Goal: Task Accomplishment & Management: Use online tool/utility

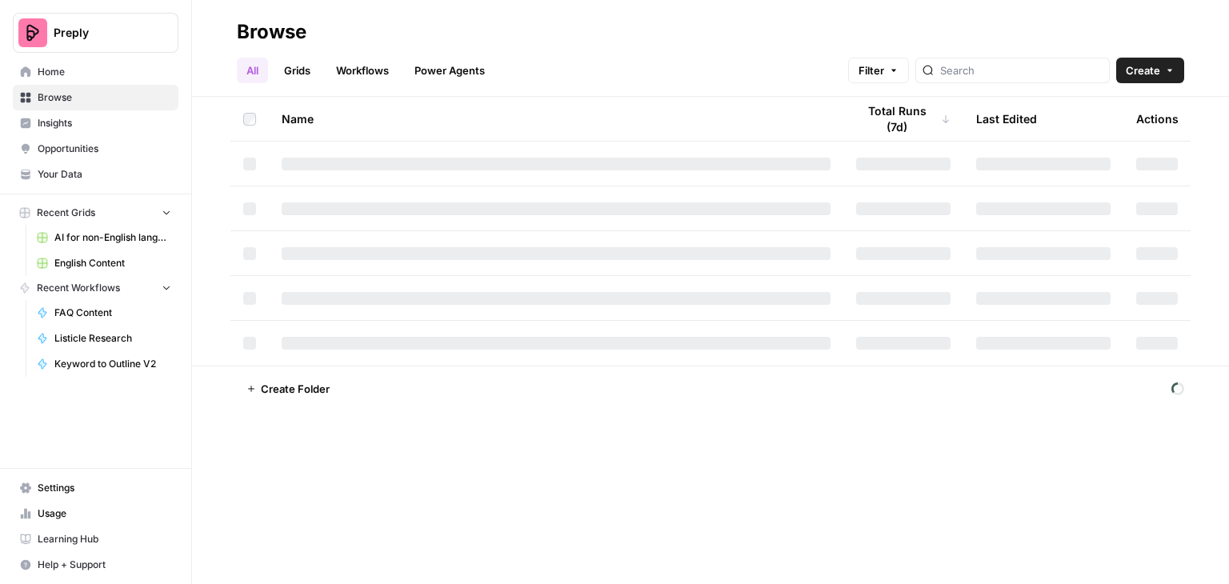
click at [305, 65] on link "Grids" at bounding box center [297, 71] width 46 height 26
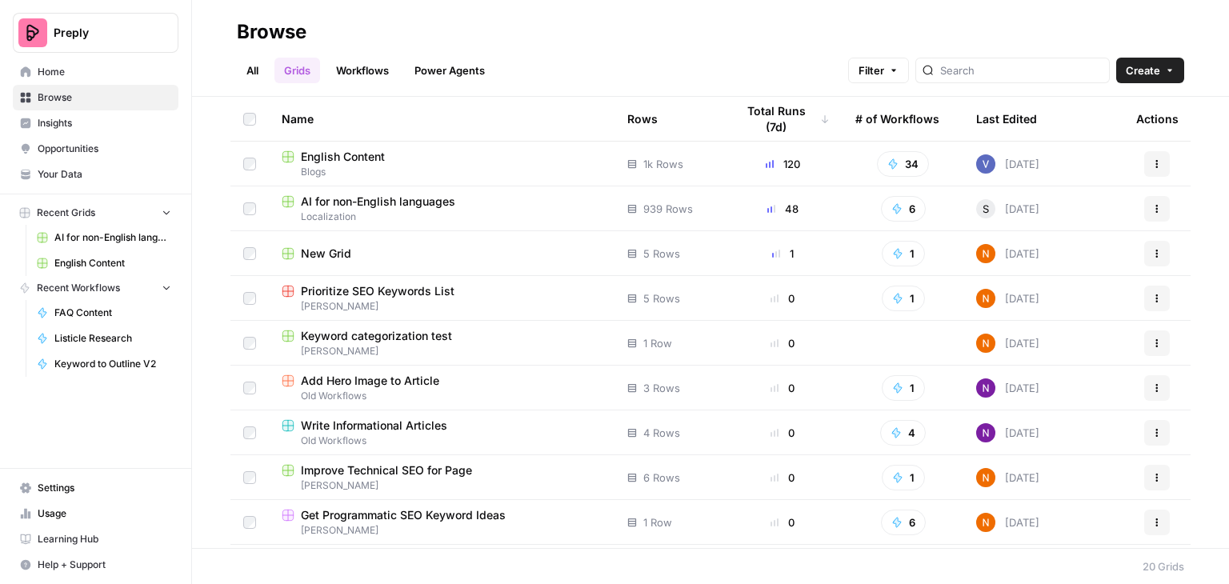
click at [343, 199] on span "AI for non-English languages" at bounding box center [378, 202] width 154 height 16
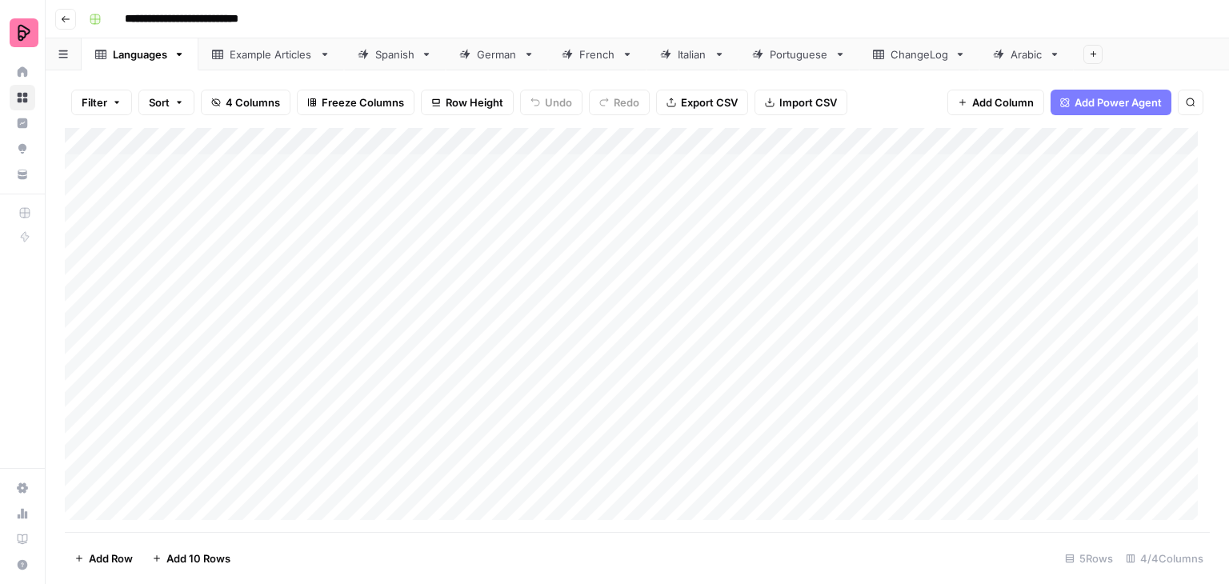
click at [504, 54] on div "German" at bounding box center [497, 54] width 40 height 16
click at [962, 462] on div "Add Column" at bounding box center [637, 330] width 1145 height 404
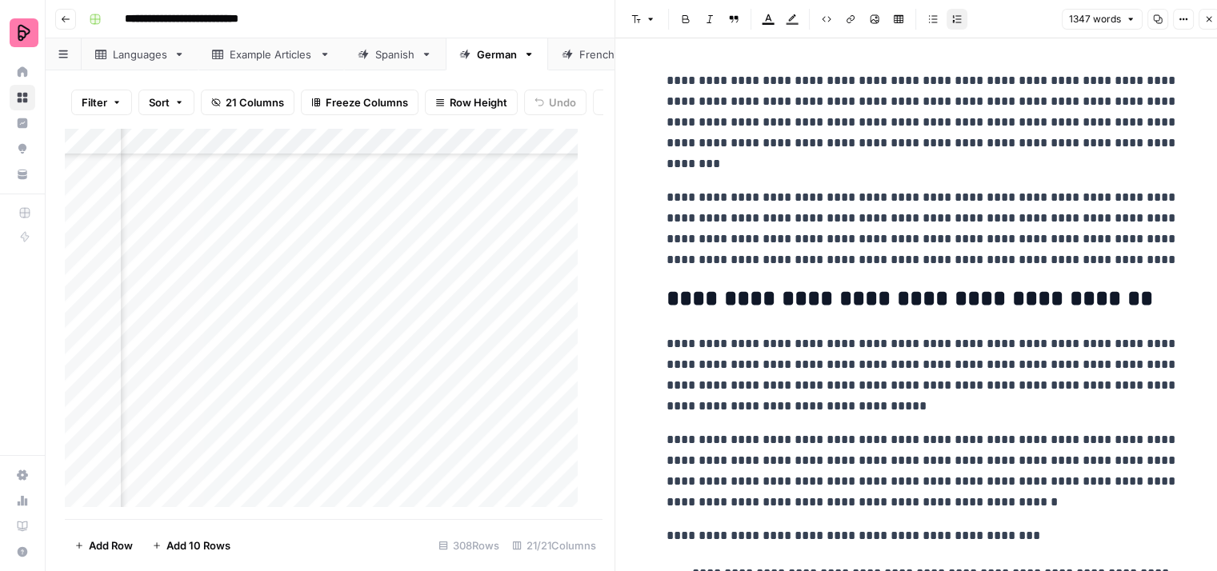
click at [1209, 22] on icon "button" at bounding box center [1209, 19] width 10 height 10
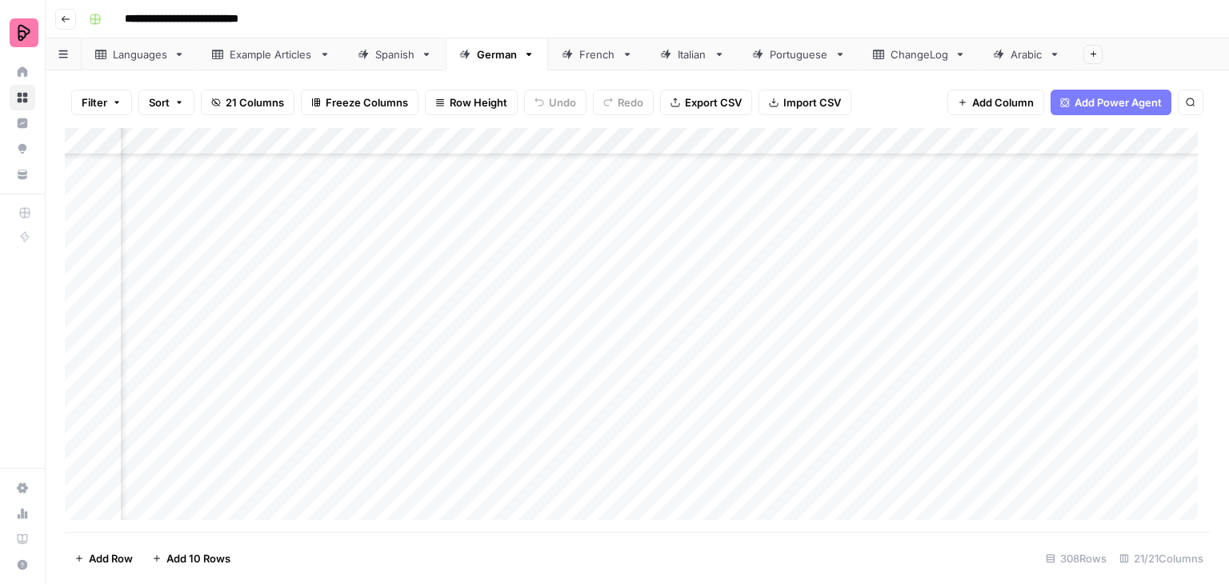
scroll to position [7638, 730]
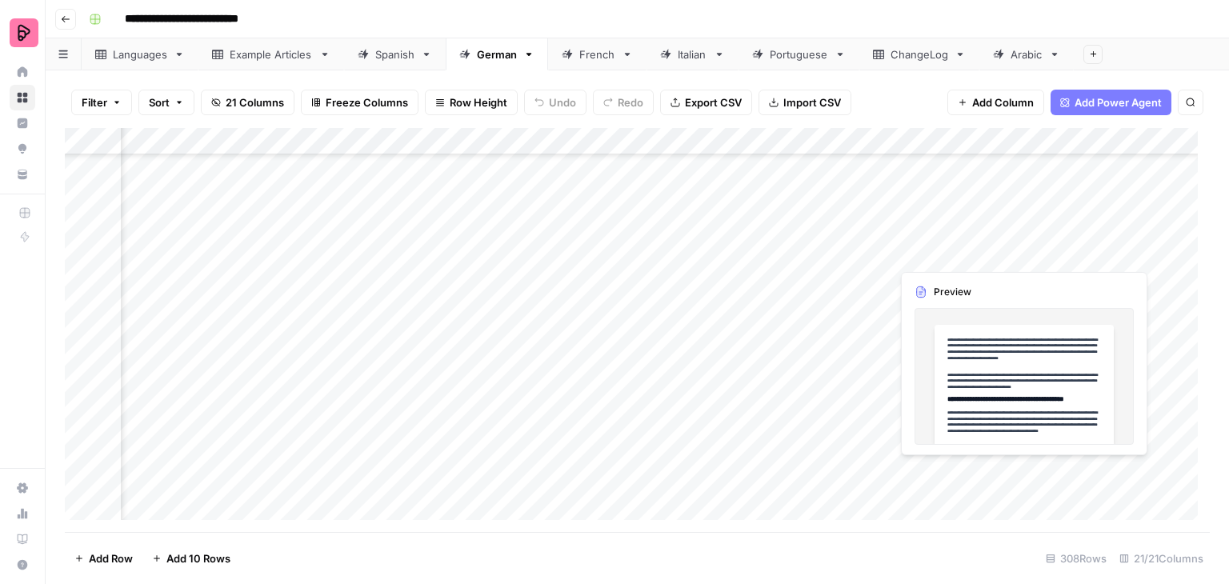
click at [947, 247] on div "Add Column" at bounding box center [637, 330] width 1145 height 404
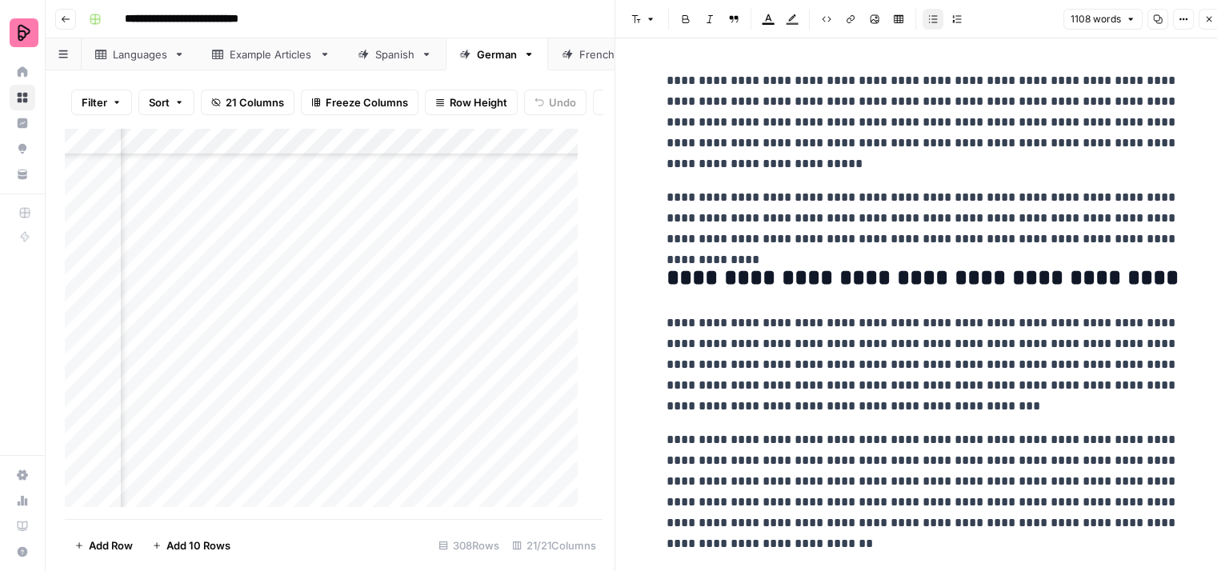
click at [1208, 21] on icon "button" at bounding box center [1209, 19] width 10 height 10
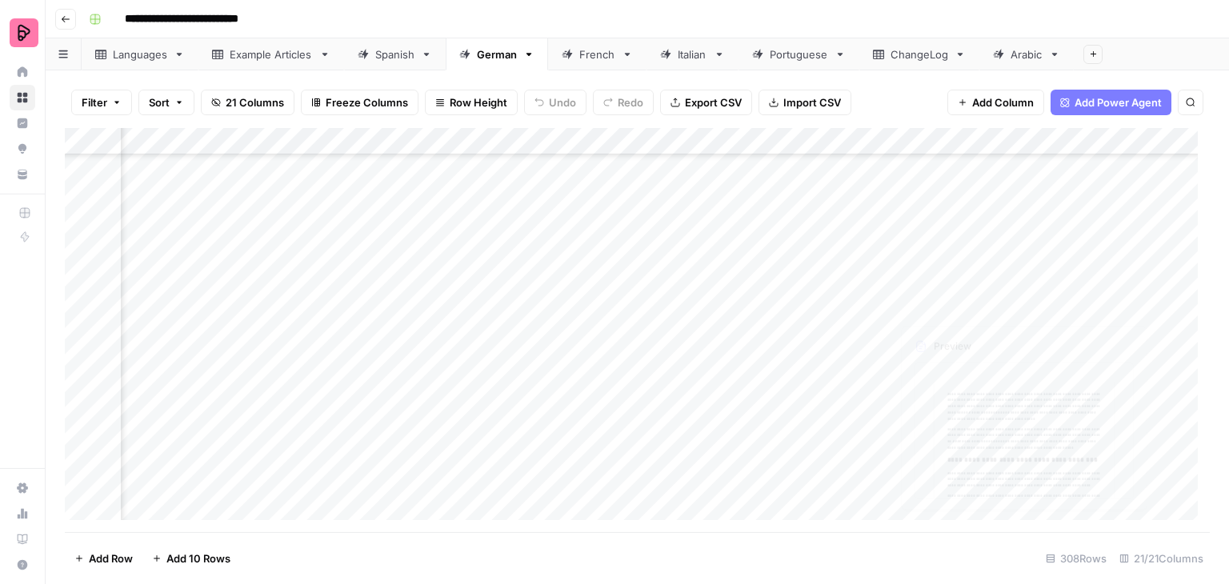
click at [979, 276] on div "Add Column" at bounding box center [637, 330] width 1145 height 404
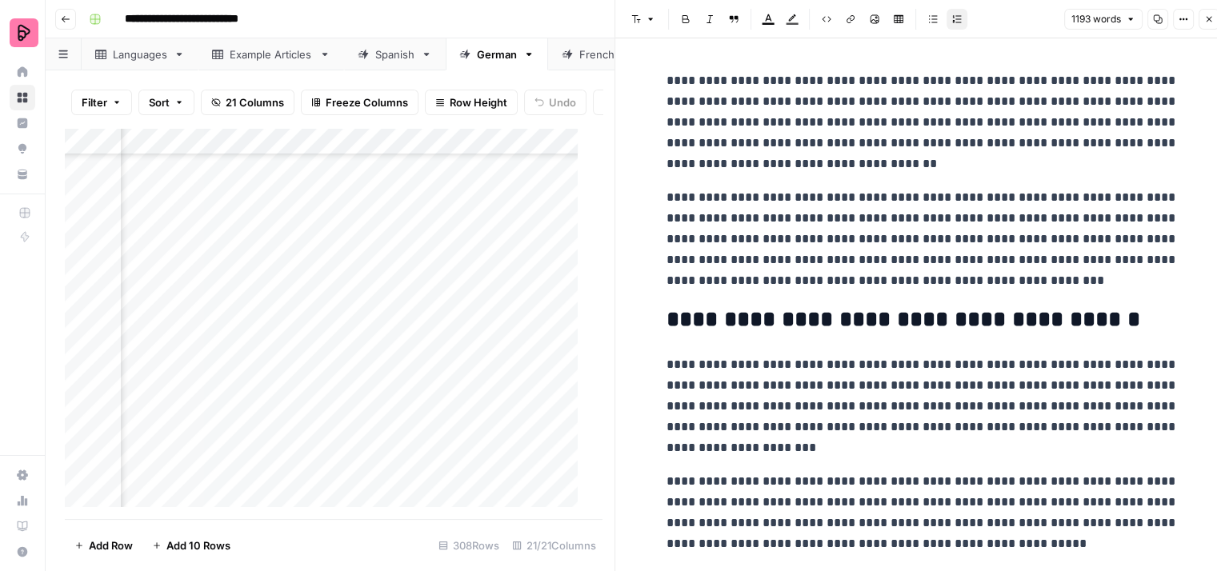
click at [1209, 22] on icon "button" at bounding box center [1209, 19] width 10 height 10
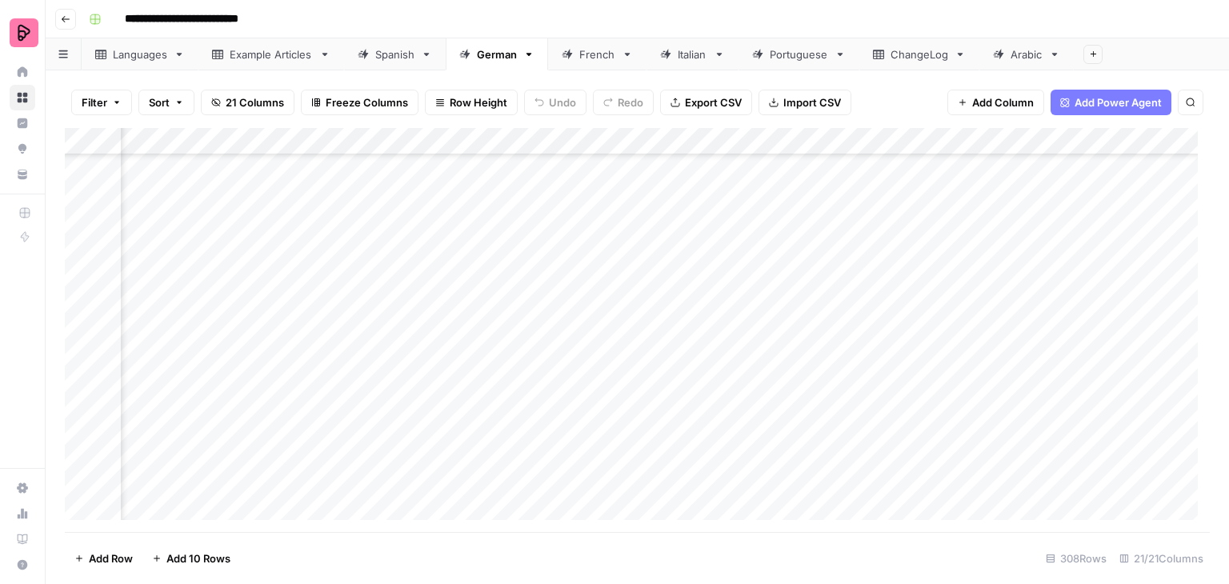
click at [958, 309] on div "Add Column" at bounding box center [637, 330] width 1145 height 404
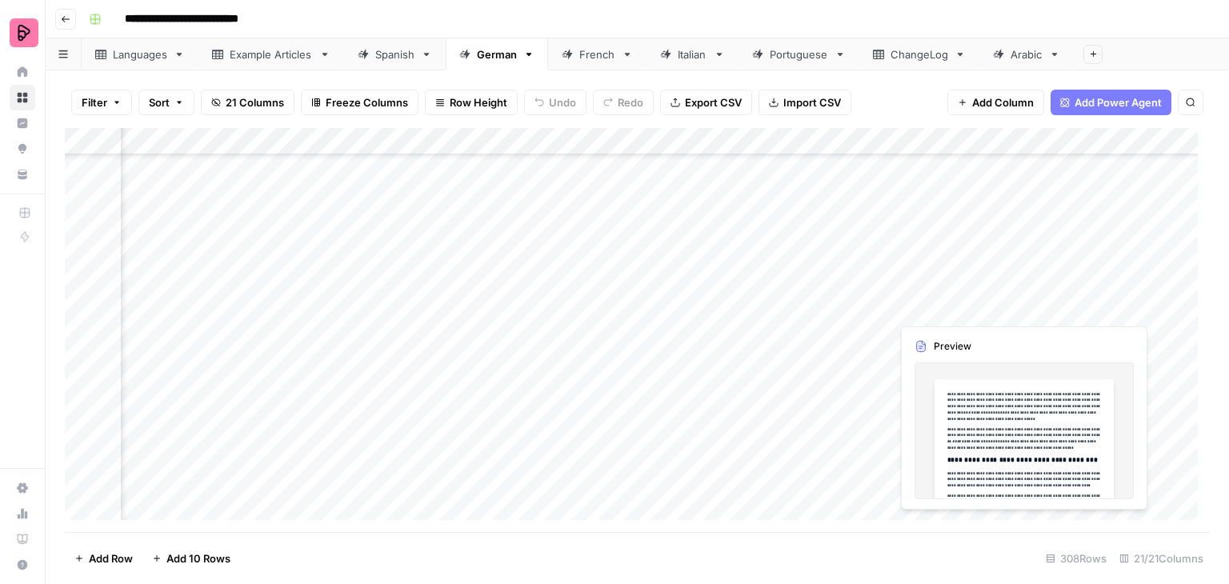
click at [958, 309] on div "Add Column" at bounding box center [637, 330] width 1145 height 404
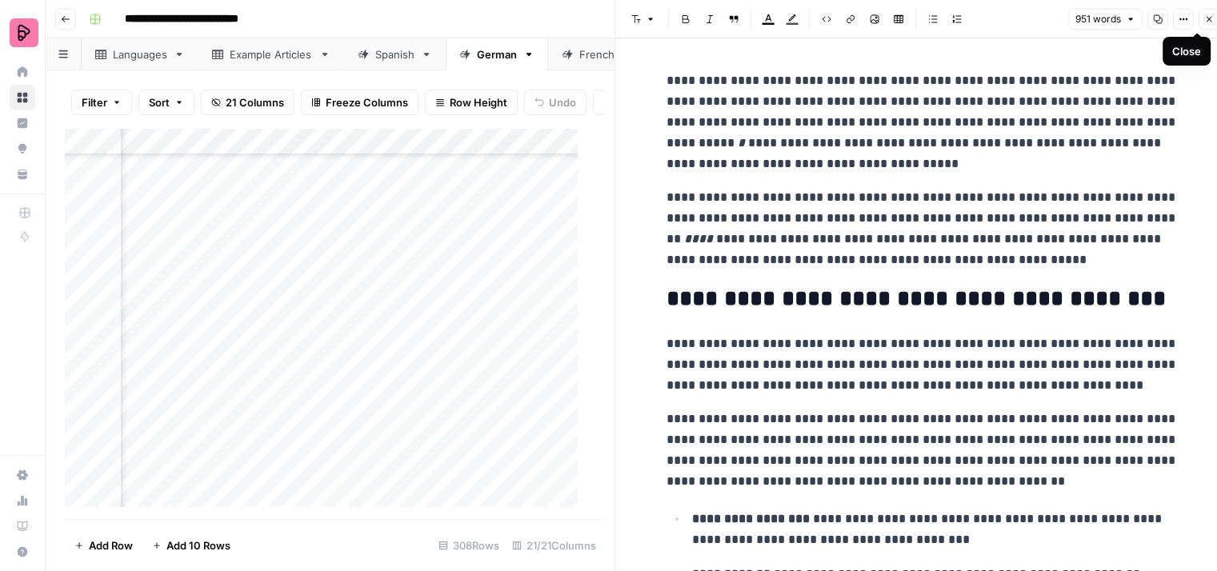
click at [1209, 18] on icon "button" at bounding box center [1209, 19] width 10 height 10
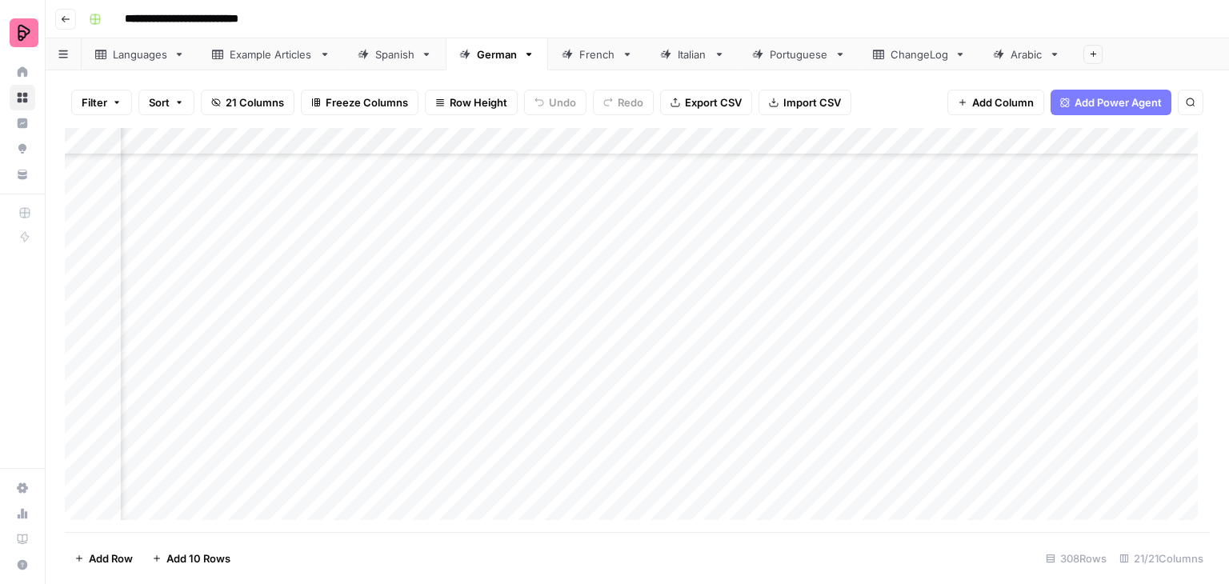
scroll to position [7798, 730]
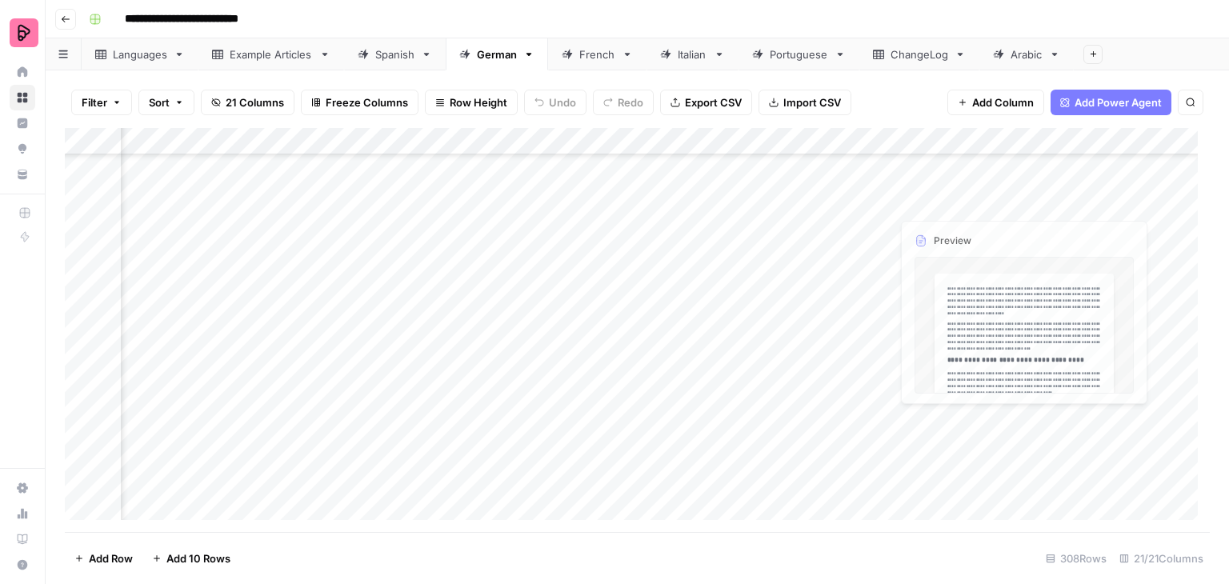
click at [962, 174] on div "Add Column" at bounding box center [637, 330] width 1145 height 404
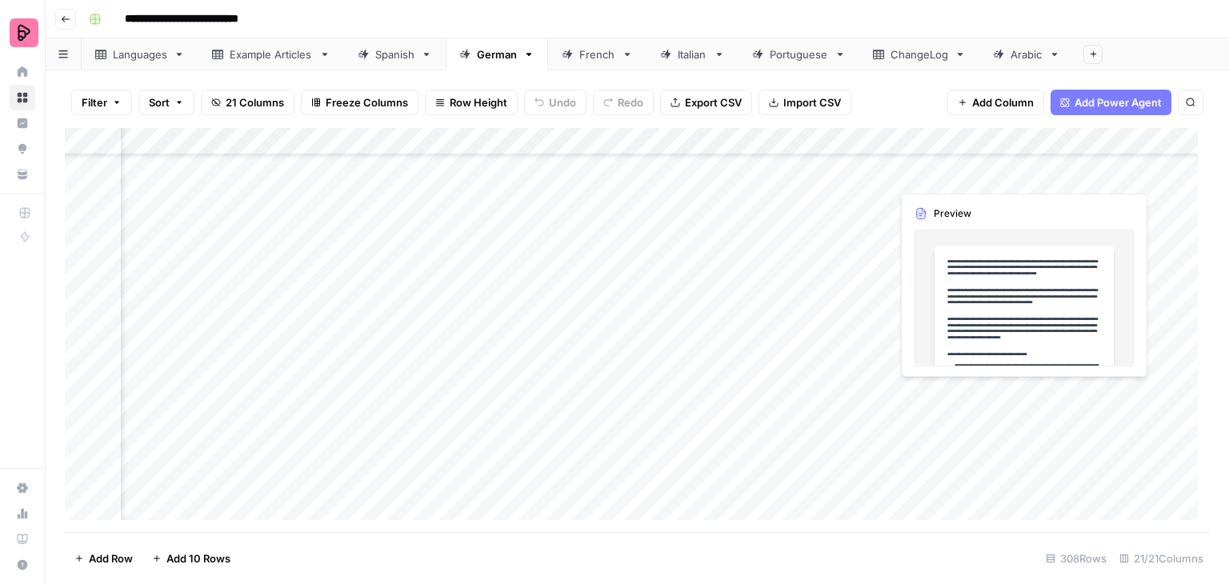
click at [962, 174] on div "Add Column" at bounding box center [637, 330] width 1145 height 404
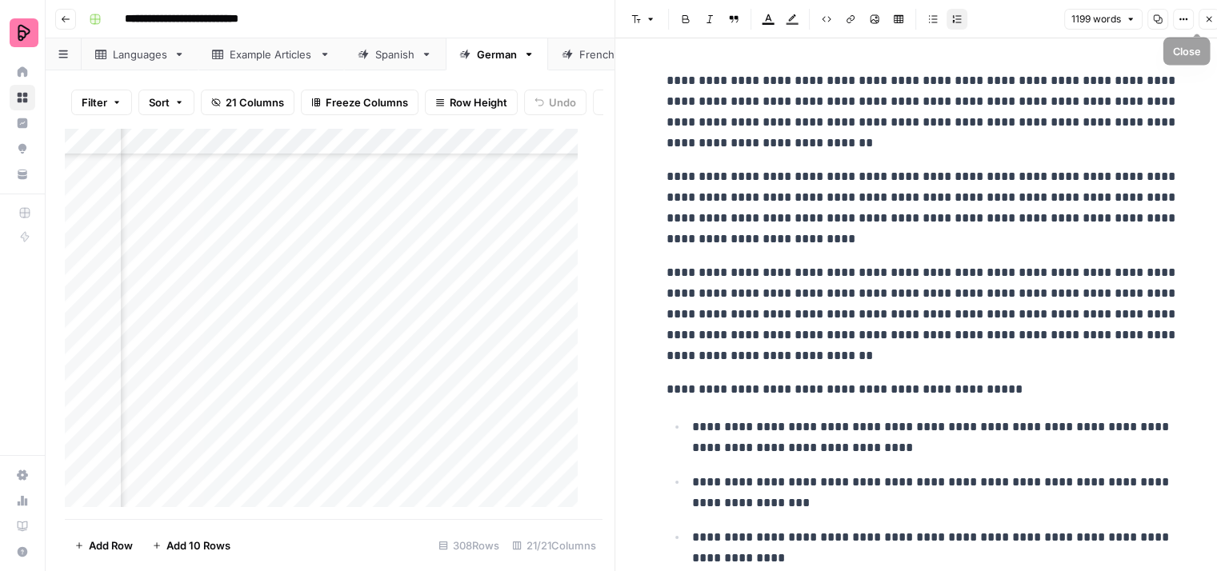
click at [1212, 18] on icon "button" at bounding box center [1209, 19] width 10 height 10
